Goal: Feedback & Contribution: Contribute content

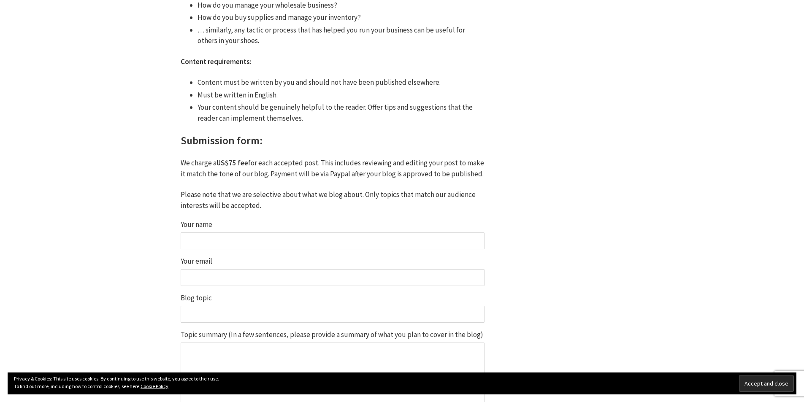
scroll to position [549, 0]
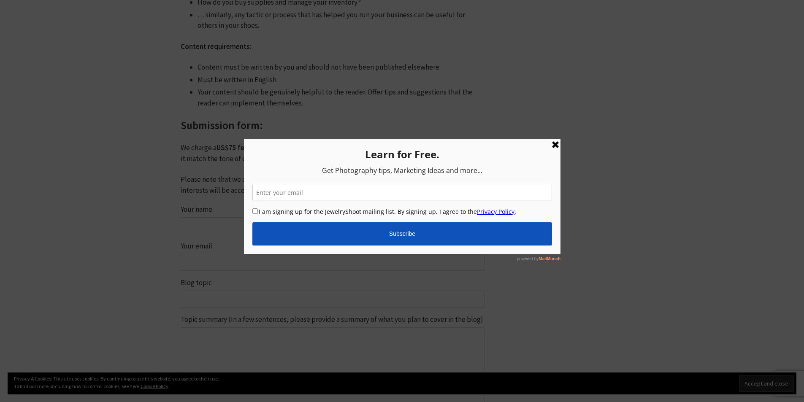
click at [550, 146] on link at bounding box center [555, 145] width 10 height 10
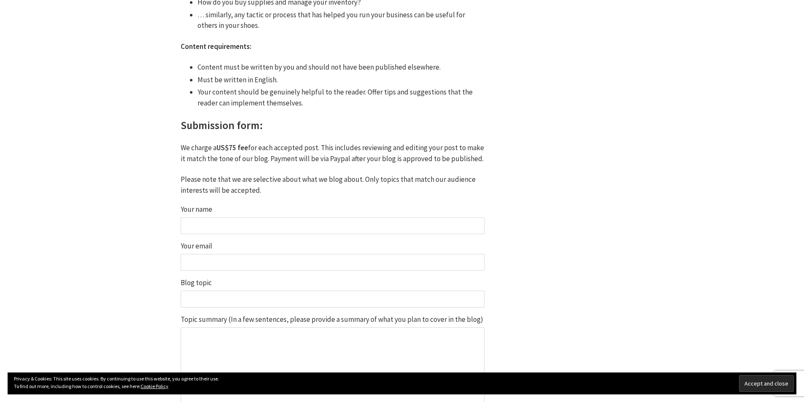
click at [612, 211] on div "Write for us / Guest post We accept relevant guest posts on our blog. Our audie…" at bounding box center [402, 9] width 506 height 1007
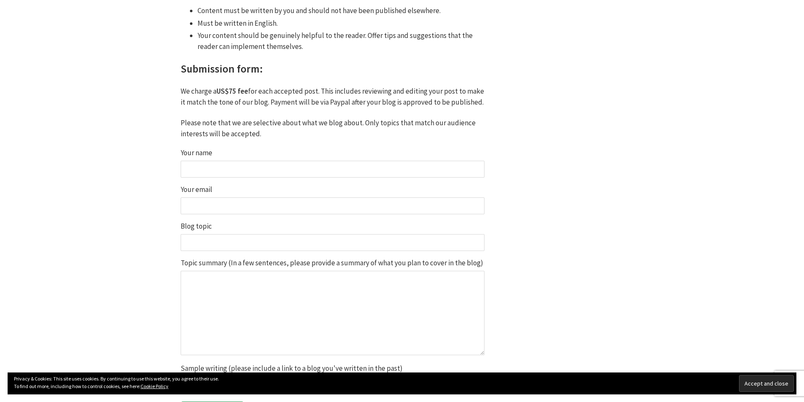
scroll to position [760, 0]
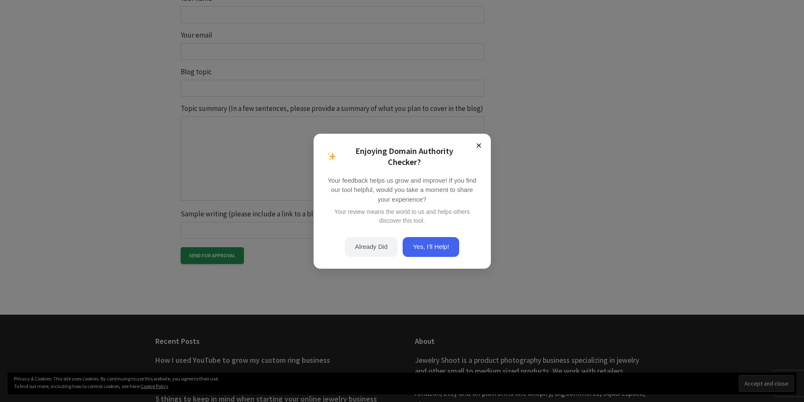
click at [479, 149] on button "×" at bounding box center [479, 146] width 10 height 10
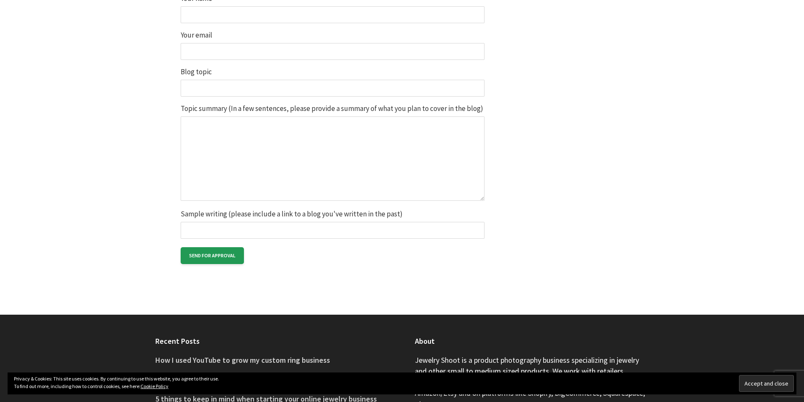
click at [280, 235] on input "Sample writing (please include a link to a blog you've written in the past)" at bounding box center [333, 230] width 304 height 17
paste input "1. [URL][DOMAIN_NAME] 2. [URL][DOMAIN_NAME] 3. [URL][DOMAIN_NAME] 4. [URL][DOMA…"
type input "1. [URL][DOMAIN_NAME] 2. [URL][DOMAIN_NAME] 3. [URL][DOMAIN_NAME] 4. [URL][DOMA…"
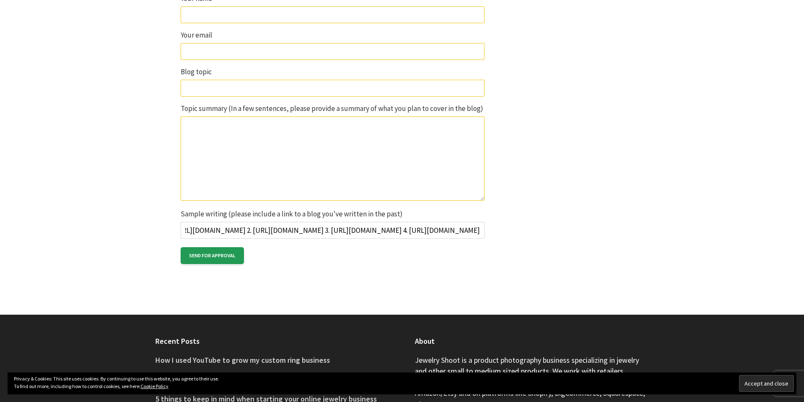
scroll to position [0, 0]
click at [271, 151] on textarea "Topic summary (In a few sentences, please provide a summary of what you plan to…" at bounding box center [333, 158] width 304 height 84
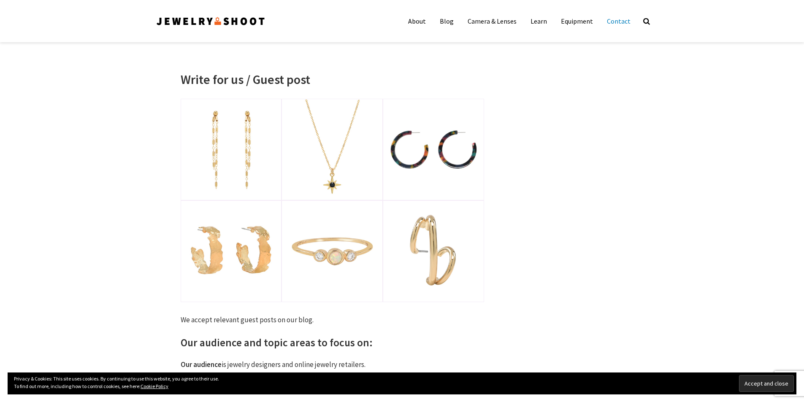
click at [617, 21] on link "Contact" at bounding box center [619, 21] width 36 height 17
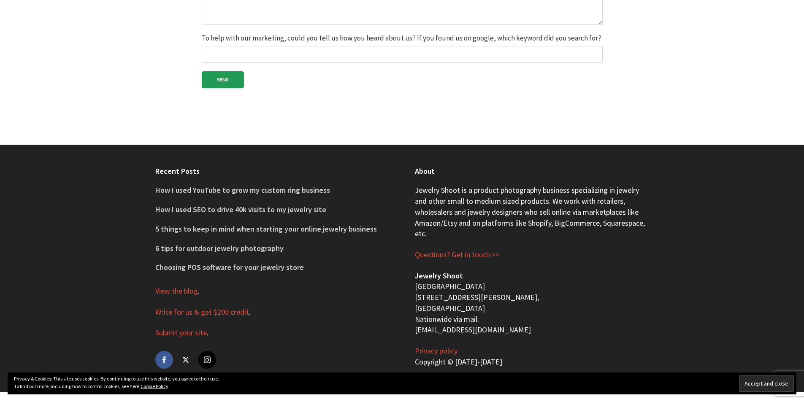
scroll to position [429, 0]
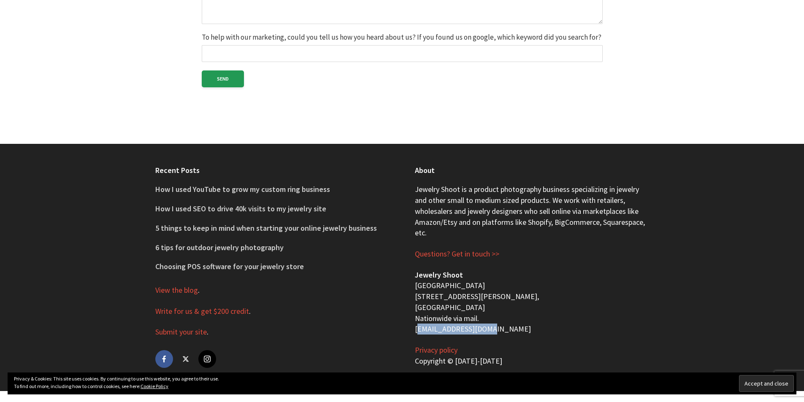
drag, startPoint x: 494, startPoint y: 326, endPoint x: 415, endPoint y: 330, distance: 79.1
click at [415, 330] on p "Jewelry Shoot San Francisco Bay Area 1233 Dwight Way, Berkeley, CA 94702 Nation…" at bounding box center [532, 302] width 234 height 65
copy p "[EMAIL_ADDRESS][DOMAIN_NAME]"
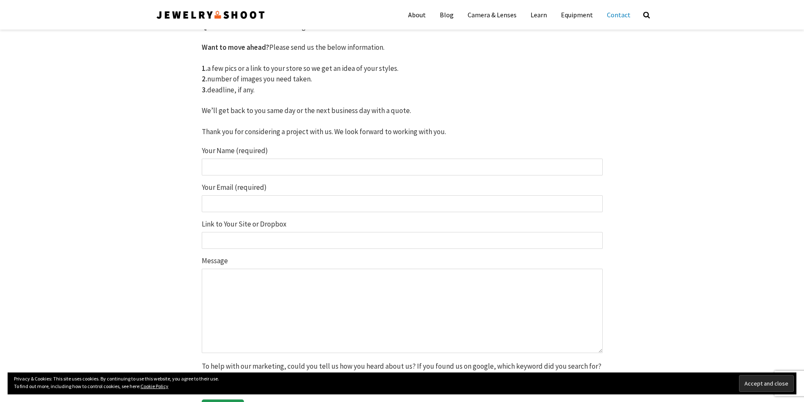
scroll to position [7, 0]
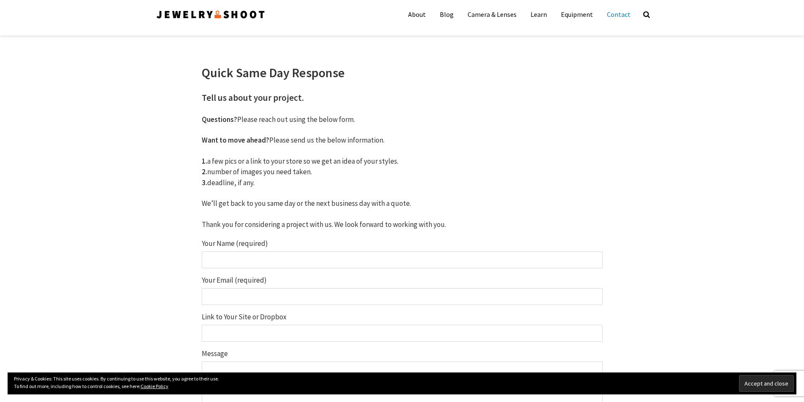
drag, startPoint x: 266, startPoint y: 252, endPoint x: 270, endPoint y: 264, distance: 11.9
click at [266, 252] on input "Your Name (required)" at bounding box center [402, 260] width 401 height 17
type input "[PERSON_NAME]"
type input "[PERSON_NAME][EMAIL_ADDRESS][DOMAIN_NAME]"
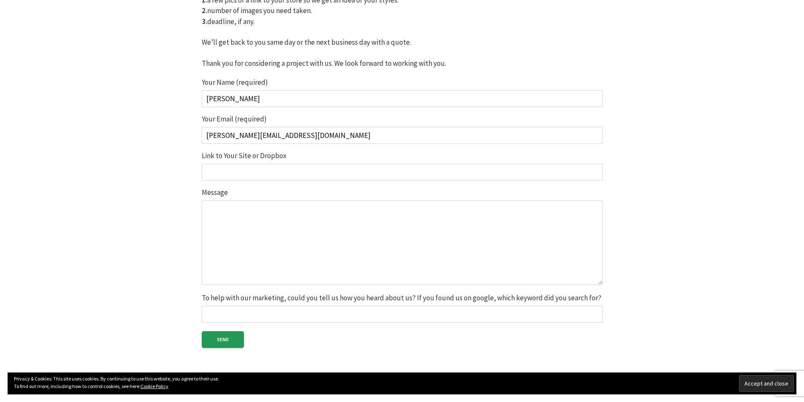
scroll to position [176, 0]
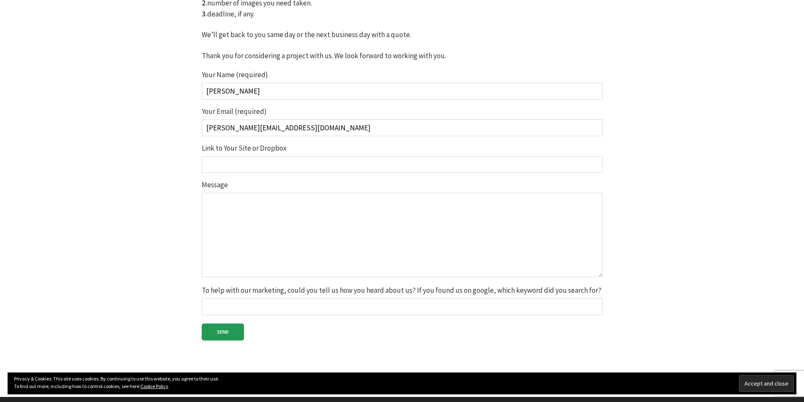
click at [266, 168] on input "Link to Your Site or Dropbox" at bounding box center [402, 164] width 401 height 17
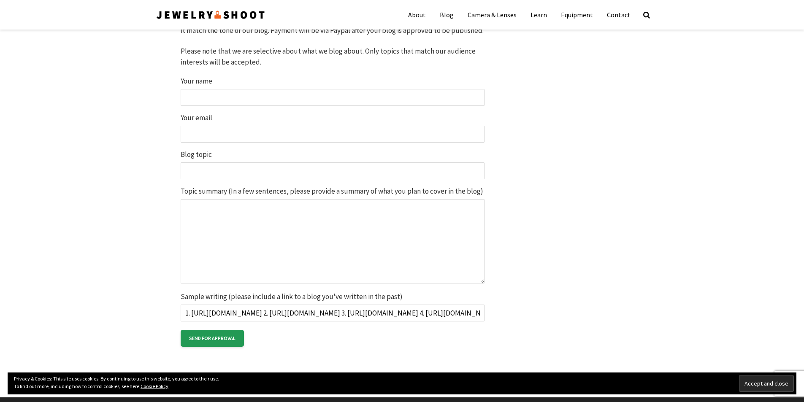
scroll to position [675, 0]
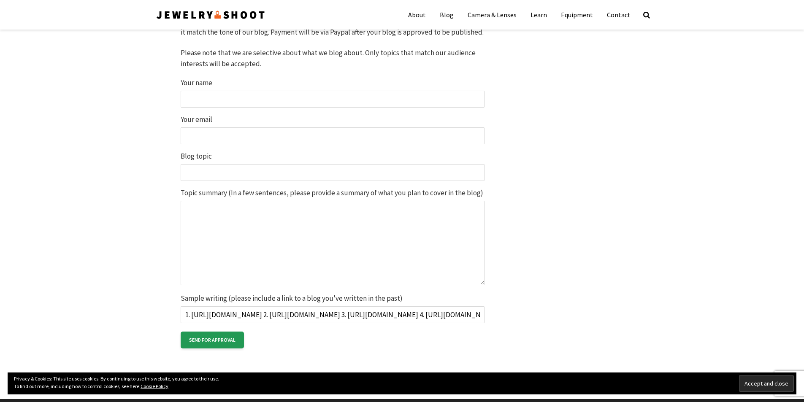
click at [211, 100] on input "Your name" at bounding box center [333, 99] width 304 height 17
type input "[PERSON_NAME]"
click at [209, 133] on input "Your email" at bounding box center [333, 135] width 304 height 17
type input "[PERSON_NAME][EMAIL_ADDRESS][DOMAIN_NAME]"
click at [198, 170] on input "Blog topic" at bounding box center [333, 172] width 304 height 17
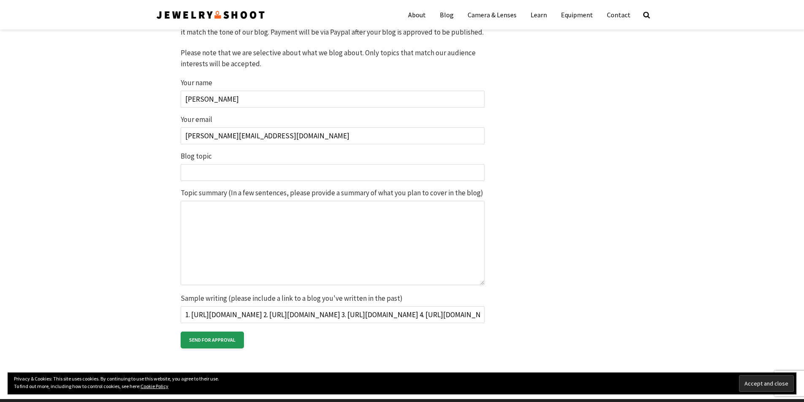
click at [281, 175] on input "Blog topic" at bounding box center [333, 172] width 304 height 17
paste input "Picture-Perfect Sparkle: How Lab Grown Diamond and Moissanite Rings Shine in Je…"
type input "Picture-Perfect Sparkle: How Lab Grown Diamond and Moissanite Rings Shine in Je…"
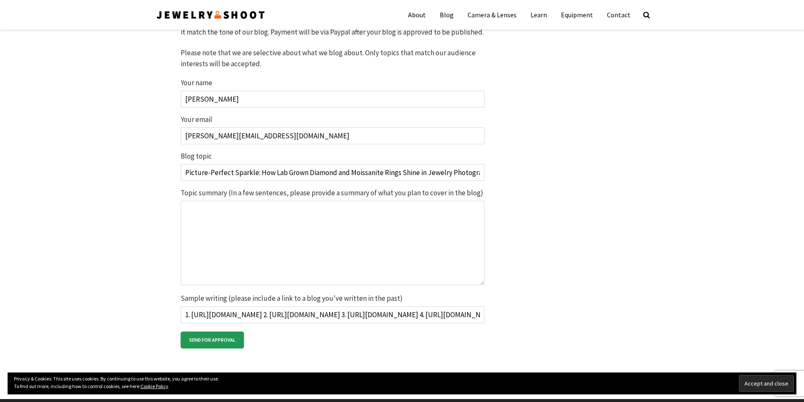
click at [273, 232] on textarea "Topic summary (In a few sentences, please provide a summary of what you plan to…" at bounding box center [333, 243] width 304 height 84
paste textarea "Lo ipsum’d sitamet consec, adipiscingel se doei te incididun ut labore. Etdolor…"
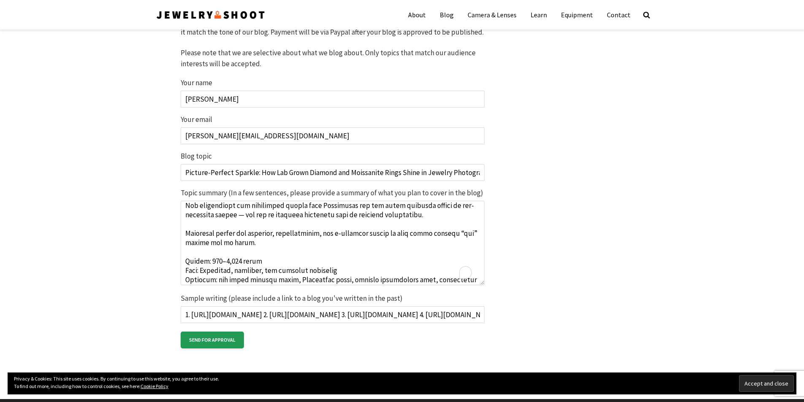
scroll to position [116, 0]
type textarea "Lo ipsum’d sitamet consec, adipiscingel se doei te incididun ut labore. Etdolor…"
